Goal: Find specific page/section: Find specific page/section

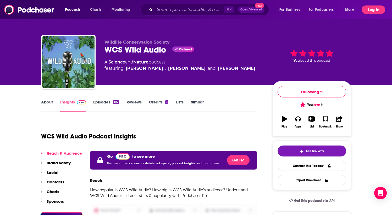
click at [192, 10] on button "Log In" at bounding box center [373, 9] width 24 height 8
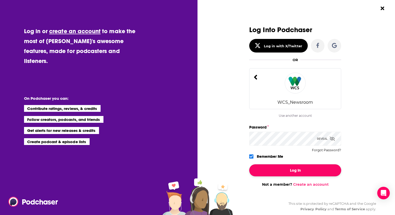
click at [192, 171] on button "Log In" at bounding box center [295, 170] width 92 height 12
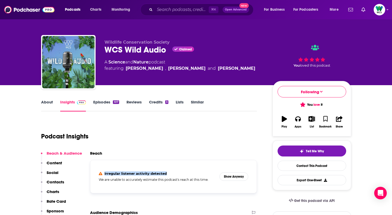
drag, startPoint x: 169, startPoint y: 174, endPoint x: 104, endPoint y: 175, distance: 65.7
click at [104, 175] on section "Irregular listener activity detected" at bounding box center [157, 174] width 117 height 4
copy h4 "Irregular listener activity detected"
click at [192, 134] on div "Podcast Insights" at bounding box center [147, 133] width 212 height 27
click at [192, 174] on button "Show Anyway" at bounding box center [233, 177] width 29 height 8
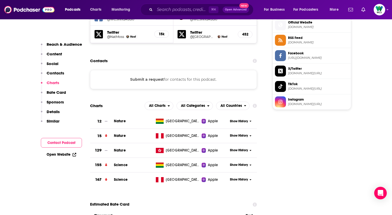
scroll to position [511, 0]
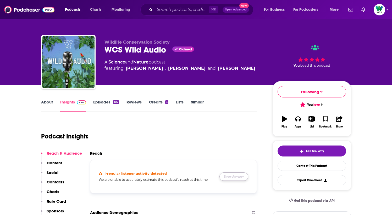
click at [236, 177] on button "Show Anyway" at bounding box center [233, 177] width 29 height 8
